Goal: Task Accomplishment & Management: Use online tool/utility

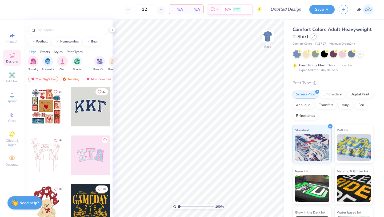
click at [314, 38] on div at bounding box center [314, 36] width 6 height 6
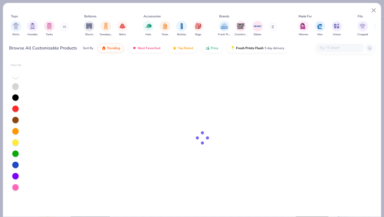
click at [62, 26] on button at bounding box center [65, 27] width 8 height 8
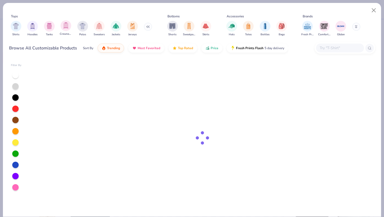
click at [68, 31] on div "Crewnecks" at bounding box center [66, 28] width 12 height 16
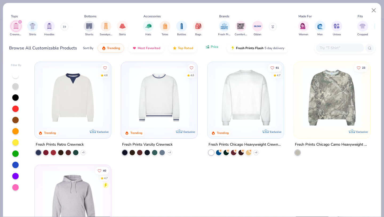
click at [214, 49] on span "Price" at bounding box center [215, 47] width 8 height 4
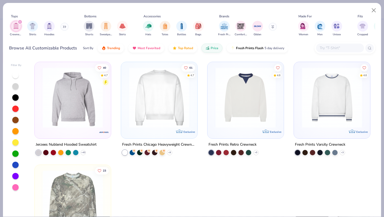
click at [20, 23] on div "filter for Crewnecks" at bounding box center [20, 21] width 5 height 5
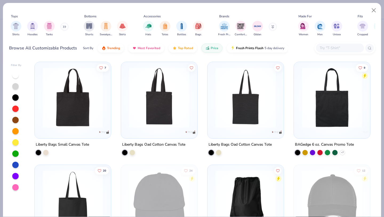
type textarea "x"
click at [346, 46] on input "text" at bounding box center [339, 48] width 41 height 6
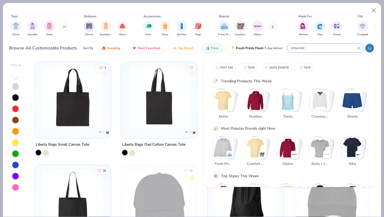
type input "crewneck"
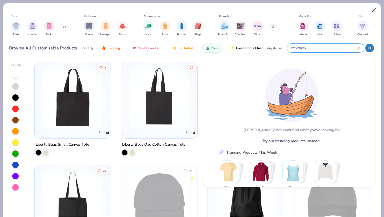
type textarea "x"
type input "crewneck"
click at [376, 11] on button "Close" at bounding box center [374, 10] width 10 height 10
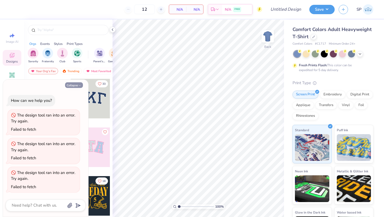
click at [74, 85] on button "Collapse" at bounding box center [74, 85] width 18 height 6
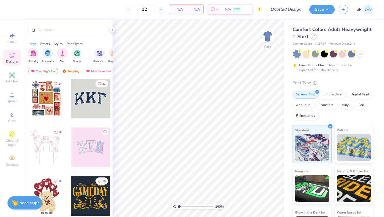
click at [312, 37] on icon at bounding box center [313, 36] width 3 height 3
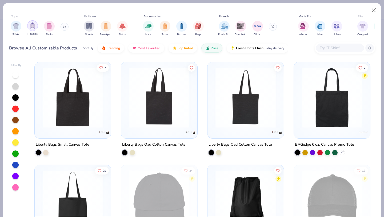
click at [30, 27] on img "filter for Hoodies" at bounding box center [33, 25] width 6 height 6
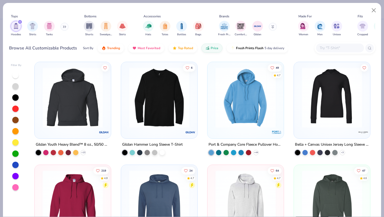
scroll to position [34, 0]
click at [21, 22] on icon "filter for Hoodies" at bounding box center [20, 22] width 2 height 2
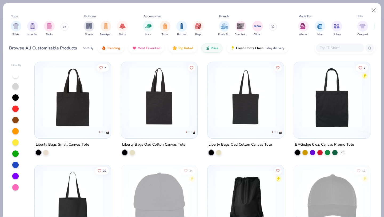
type textarea "x"
click at [323, 49] on input "text" at bounding box center [339, 48] width 41 height 6
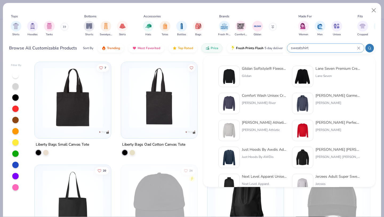
type input "sweatshirt"
click at [232, 70] on img at bounding box center [229, 76] width 17 height 17
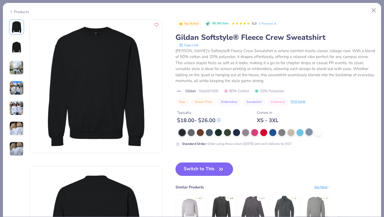
click at [310, 131] on div at bounding box center [309, 131] width 7 height 7
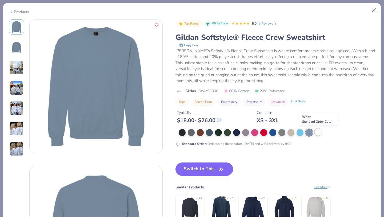
click at [318, 130] on div at bounding box center [318, 131] width 7 height 7
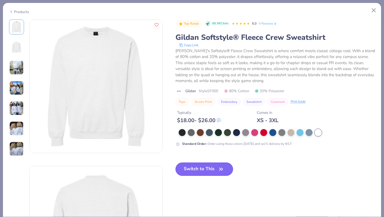
click at [215, 167] on button "Switch to This" at bounding box center [205, 168] width 58 height 13
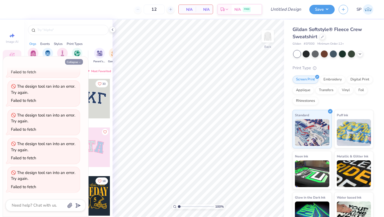
click at [77, 61] on button "Collapse" at bounding box center [74, 62] width 18 height 6
type textarea "x"
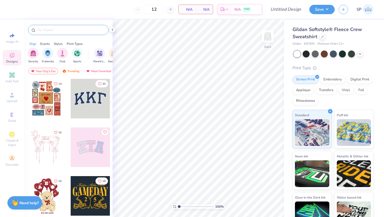
click at [75, 31] on input "text" at bounding box center [71, 29] width 68 height 5
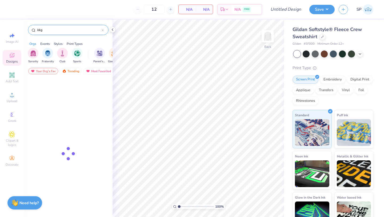
type input "kkg"
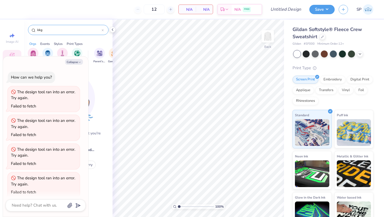
scroll to position [63, 0]
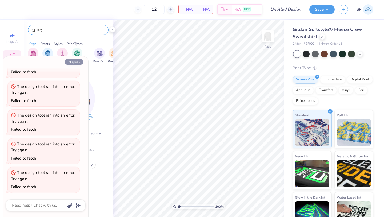
click at [76, 61] on button "Collapse" at bounding box center [74, 62] width 18 height 6
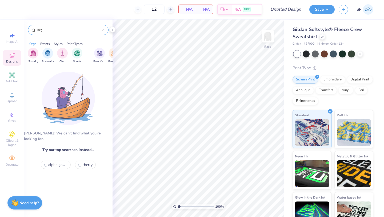
type textarea "x"
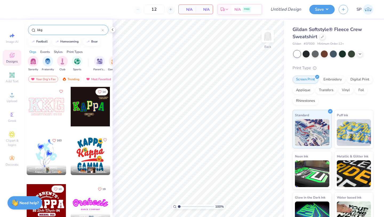
click at [73, 32] on input "kkg" at bounding box center [69, 29] width 65 height 5
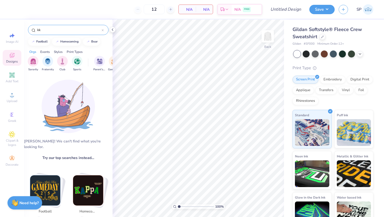
type input "k"
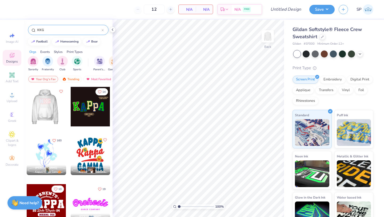
type input "KKG"
click at [61, 110] on div at bounding box center [45, 106] width 39 height 39
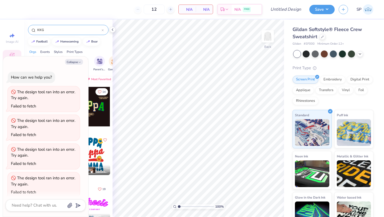
scroll to position [110, 0]
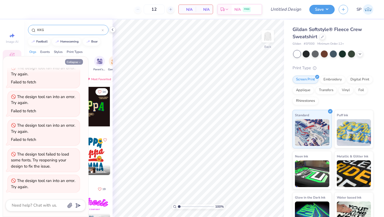
click at [81, 63] on icon "button" at bounding box center [79, 62] width 3 height 3
type textarea "x"
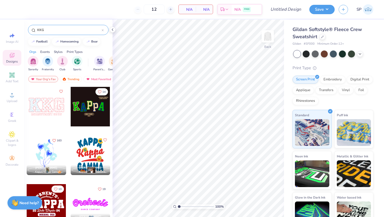
click at [50, 111] on div at bounding box center [46, 106] width 39 height 39
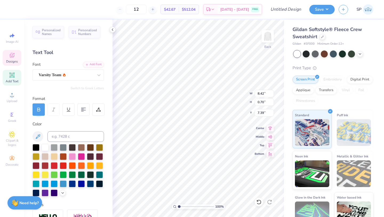
scroll to position [0, 0]
type textarea "R"
paste textarea "Carnegie Mellon"
type textarea "AT [GEOGRAPHIC_DATA]"
click at [14, 11] on div at bounding box center [14, 8] width 7 height 7
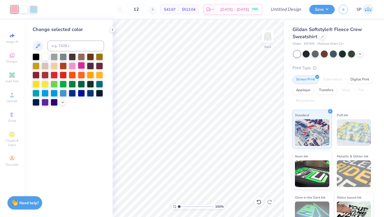
click at [81, 65] on div at bounding box center [81, 65] width 7 height 7
click at [73, 65] on div at bounding box center [72, 65] width 7 height 7
click at [37, 9] on div at bounding box center [33, 8] width 7 height 7
click at [46, 102] on div at bounding box center [45, 101] width 7 height 7
click at [259, 201] on icon at bounding box center [258, 201] width 5 height 5
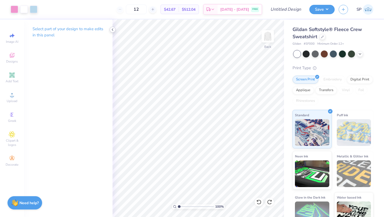
click at [111, 30] on icon at bounding box center [112, 29] width 4 height 4
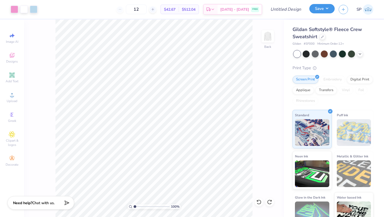
click at [331, 10] on button "Save" at bounding box center [321, 8] width 25 height 9
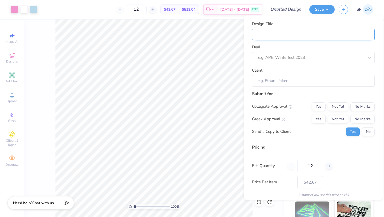
click at [305, 37] on input "Design Title" at bounding box center [313, 34] width 123 height 11
type input "k"
type input "kk"
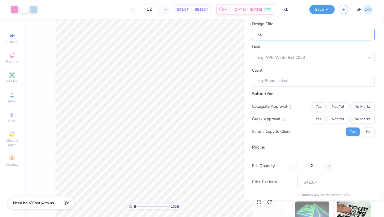
type input "kkg"
type input "kk"
type input "k"
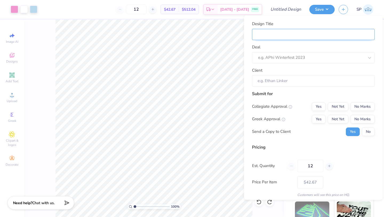
type input "K"
type input "KK"
type input "KKG"
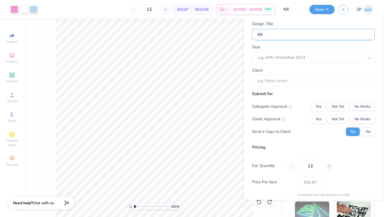
type input "KKG"
type input "KKG M"
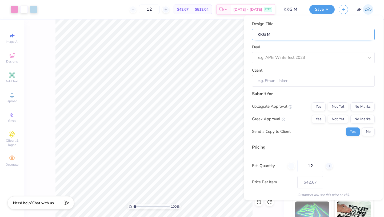
type input "KKG Mo"
type input "KKG Moc"
type input "KKG Mock"
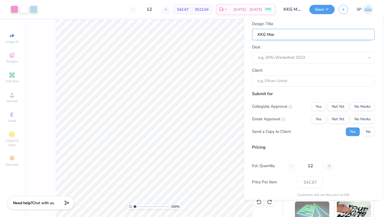
type input "KKG Mock"
type input "KKG Mock U"
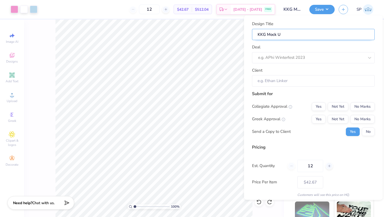
type input "KKG Mock Up"
click at [307, 57] on div at bounding box center [311, 57] width 106 height 7
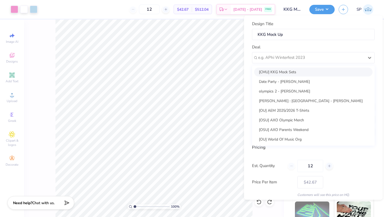
click at [301, 71] on div "[CMU] KKG Mock Sets" at bounding box center [313, 71] width 118 height 9
type input "[PERSON_NAME]"
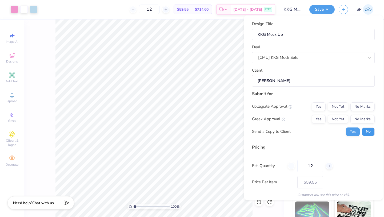
click at [365, 130] on button "No" at bounding box center [368, 131] width 13 height 9
click at [355, 131] on button "Yes" at bounding box center [353, 131] width 14 height 9
click at [343, 119] on button "Not Yet" at bounding box center [338, 118] width 21 height 9
click at [358, 109] on button "No Marks" at bounding box center [363, 106] width 24 height 9
click at [352, 167] on div "Est. Quantity 12" at bounding box center [313, 165] width 123 height 12
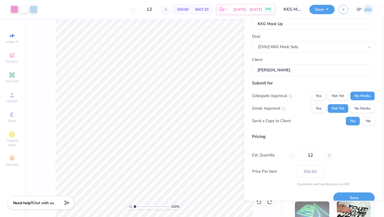
scroll to position [19, 0]
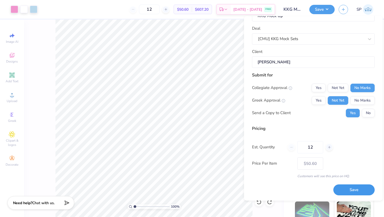
click at [356, 186] on button "Save" at bounding box center [354, 189] width 41 height 11
type input "$50.60"
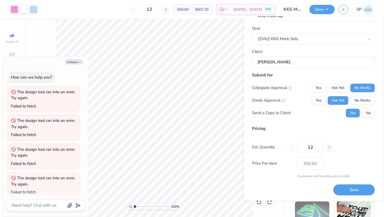
type textarea "x"
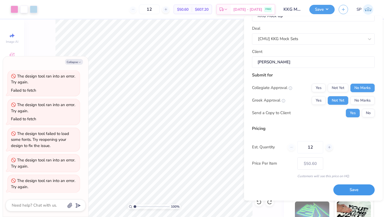
click at [360, 186] on button "Save" at bounding box center [354, 189] width 41 height 11
type input "$50.60"
click at [73, 62] on button "Collapse" at bounding box center [74, 62] width 18 height 6
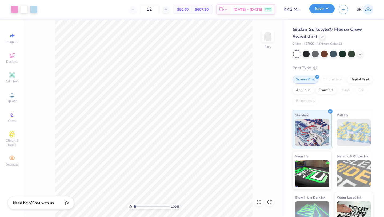
click at [334, 9] on button "Save" at bounding box center [321, 8] width 25 height 9
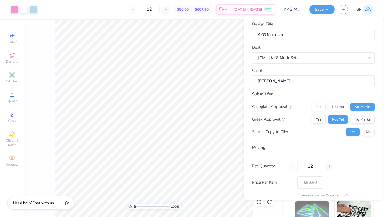
click at [340, 148] on div "Pricing" at bounding box center [313, 147] width 123 height 6
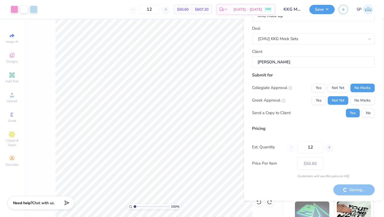
type textarea "x"
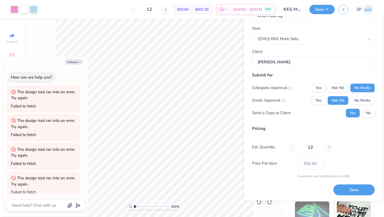
scroll to position [151, 0]
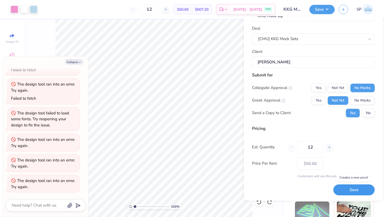
click at [356, 189] on button "Save" at bounding box center [354, 189] width 41 height 11
type input "– –"
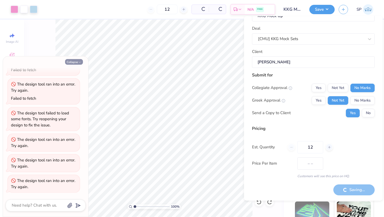
click at [79, 62] on icon "button" at bounding box center [79, 62] width 3 height 3
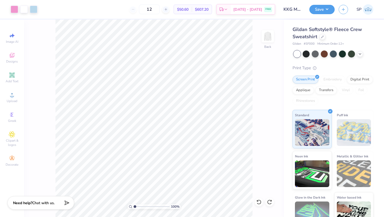
type textarea "x"
click at [330, 10] on button "Save" at bounding box center [321, 8] width 25 height 9
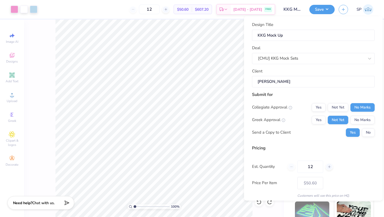
click at [315, 141] on div "Design Title KKG Mock Up Deal [CMU] KKG Mock Sets Client [PERSON_NAME] Submit f…" at bounding box center [313, 110] width 123 height 176
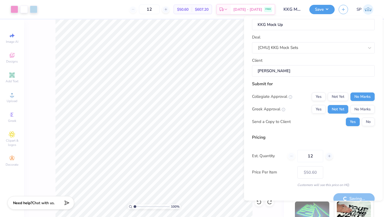
scroll to position [19, 0]
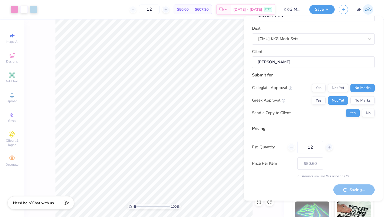
click at [305, 104] on div "Greek Approval Yes Not Yet No Marks" at bounding box center [313, 100] width 123 height 9
click at [314, 145] on input "12" at bounding box center [310, 147] width 26 height 12
type input "1"
type input "50"
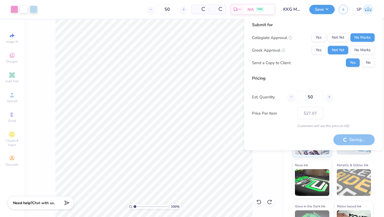
type input "– –"
type input "12"
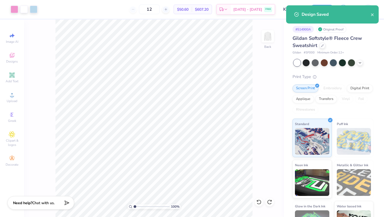
click at [320, 47] on div at bounding box center [323, 46] width 6 height 6
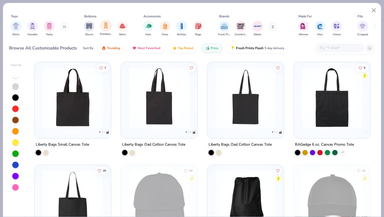
click at [104, 30] on div "filter for Sweatpants" at bounding box center [106, 25] width 11 height 11
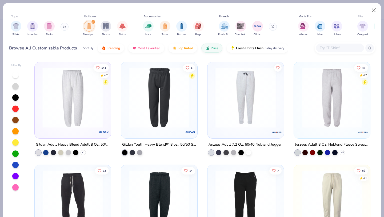
click at [81, 93] on div at bounding box center [7, 97] width 197 height 60
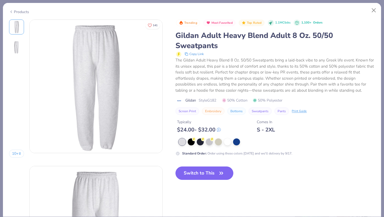
scroll to position [180, 0]
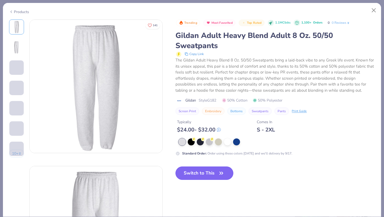
click at [212, 175] on button "Switch to This" at bounding box center [205, 172] width 58 height 13
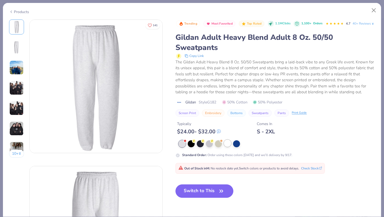
click at [229, 146] on div at bounding box center [227, 143] width 7 height 7
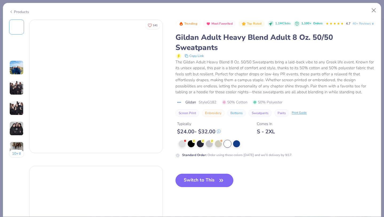
scroll to position [239, 0]
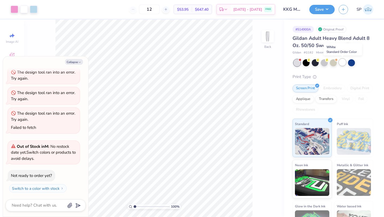
click at [345, 62] on div at bounding box center [342, 62] width 7 height 7
click at [304, 64] on div at bounding box center [306, 62] width 7 height 7
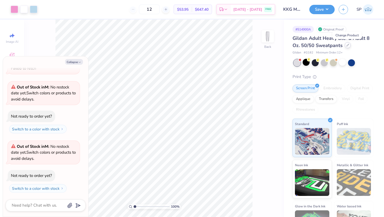
click at [346, 47] on div at bounding box center [348, 45] width 6 height 6
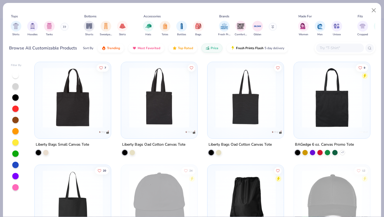
click at [106, 25] on img "filter for Sweatpants" at bounding box center [106, 26] width 6 height 6
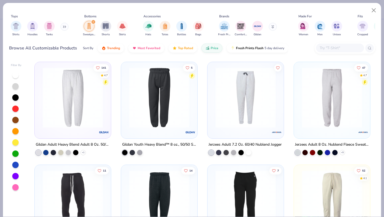
click at [18, 76] on div at bounding box center [15, 75] width 6 height 6
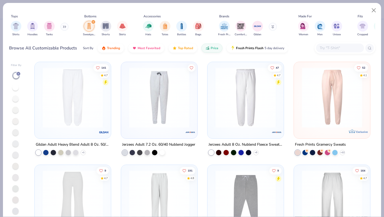
click at [205, 119] on div "141 4.7 Gildan Adult Heavy Blend Adult 8 Oz. 50/50 Sweatpants + 1 Jerzees Adult…" at bounding box center [202, 215] width 336 height 307
click at [341, 189] on img at bounding box center [332, 200] width 66 height 60
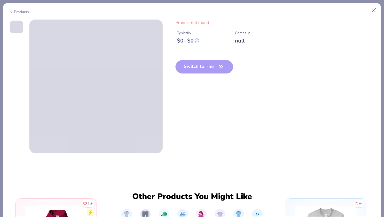
click at [217, 42] on div "Typically $ 0 - $ 0 Comes In null" at bounding box center [276, 35] width 200 height 18
click at [376, 9] on button "Close" at bounding box center [374, 10] width 10 height 10
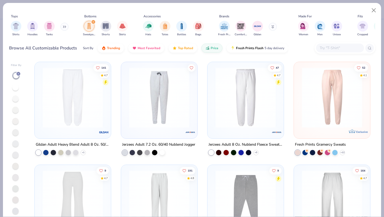
click at [289, 165] on div "141 4.7 Gildan Adult Heavy Blend Adult 8 Oz. 50/50 Sweatpants + 1 Jerzees Adult…" at bounding box center [202, 215] width 336 height 307
drag, startPoint x: 287, startPoint y: 155, endPoint x: 289, endPoint y: 216, distance: 60.6
click at [289, 216] on div "141 4.7 Gildan Adult Heavy Blend Adult 8 Oz. 50/50 Sweatpants + 1 Jerzees Adult…" at bounding box center [202, 215] width 336 height 307
click at [307, 177] on img at bounding box center [332, 200] width 66 height 60
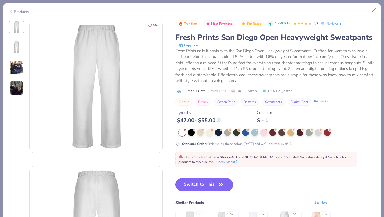
click at [208, 184] on button "Switch to This" at bounding box center [205, 184] width 58 height 13
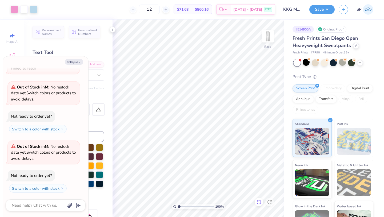
click at [260, 200] on icon at bounding box center [259, 201] width 5 height 5
type textarea "x"
type input "6.17"
type input "2.46"
type input "12.96"
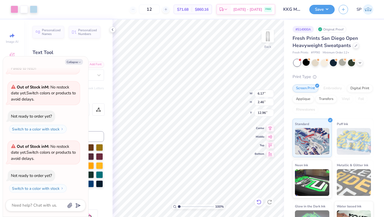
type textarea "x"
type input "2.16"
type textarea "x"
type input "5.25"
type input "2.10"
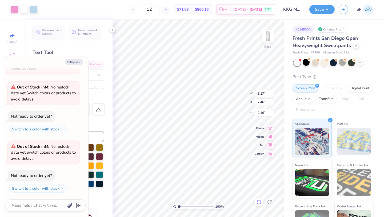
type input "2.52"
type textarea "x"
type input "1.93"
type textarea "x"
type input "2.66"
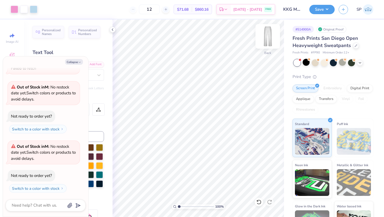
click at [270, 34] on img at bounding box center [267, 36] width 21 height 21
click at [268, 35] on img at bounding box center [267, 36] width 21 height 21
type textarea "x"
type input "2.75"
click at [314, 12] on button "Save" at bounding box center [321, 8] width 25 height 9
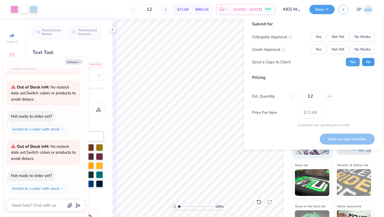
click at [364, 61] on button "No" at bounding box center [368, 62] width 13 height 9
click at [358, 61] on button "Yes" at bounding box center [353, 62] width 14 height 9
type textarea "x"
click at [343, 49] on button "Not Yet" at bounding box center [338, 49] width 21 height 9
click at [357, 39] on button "No Marks" at bounding box center [363, 37] width 24 height 9
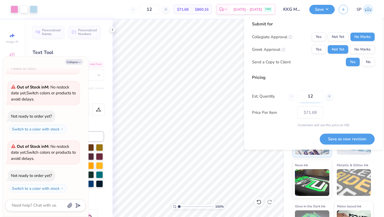
click at [315, 96] on input "12" at bounding box center [310, 96] width 26 height 12
type input "1"
type input "50"
type input "$56.62"
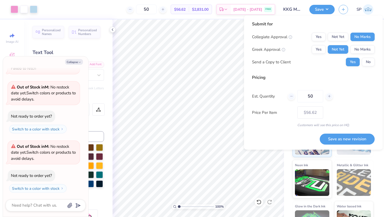
type input "5"
type input "100"
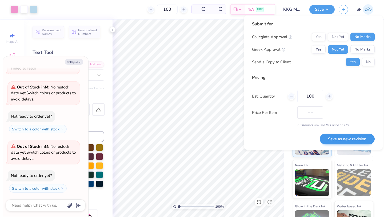
type input "$54.70"
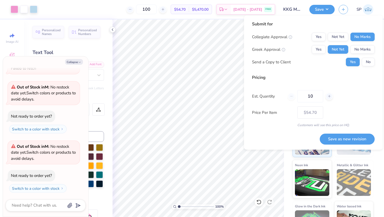
type input "1"
type input "0"
type input "050"
type input "50"
type input "$56.62"
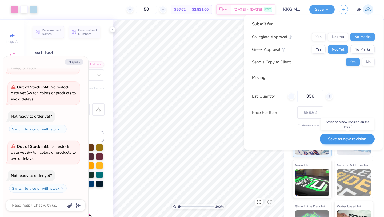
type input "050"
click at [335, 139] on button "Save as new revision" at bounding box center [347, 138] width 55 height 11
type input "$56.62"
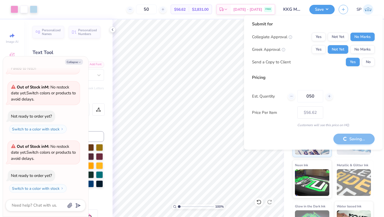
type textarea "x"
